Goal: Navigation & Orientation: Find specific page/section

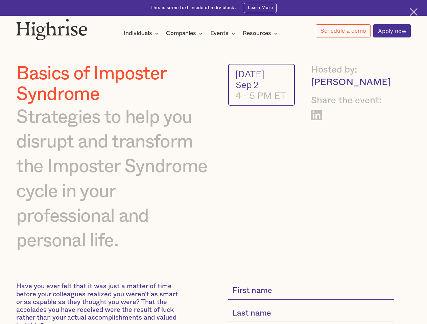
click at [52, 28] on img at bounding box center [51, 30] width 71 height 22
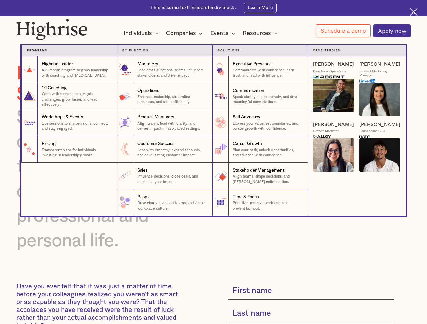
click at [141, 34] on div "Individuals" at bounding box center [138, 33] width 28 height 8
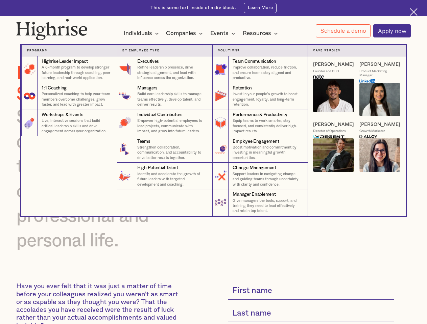
click at [185, 34] on div "Companies" at bounding box center [181, 33] width 30 height 8
click at [224, 34] on div "Events" at bounding box center [219, 33] width 18 height 8
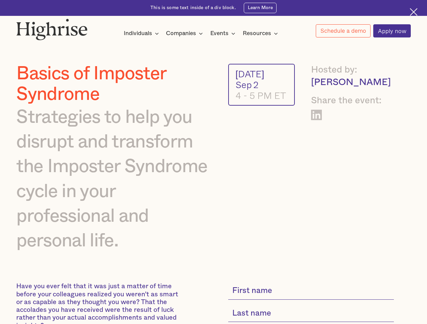
click at [262, 34] on div "Resources" at bounding box center [256, 33] width 28 height 8
click at [342, 31] on link "Schedule a demo" at bounding box center [342, 30] width 55 height 13
